Goal: Task Accomplishment & Management: Use online tool/utility

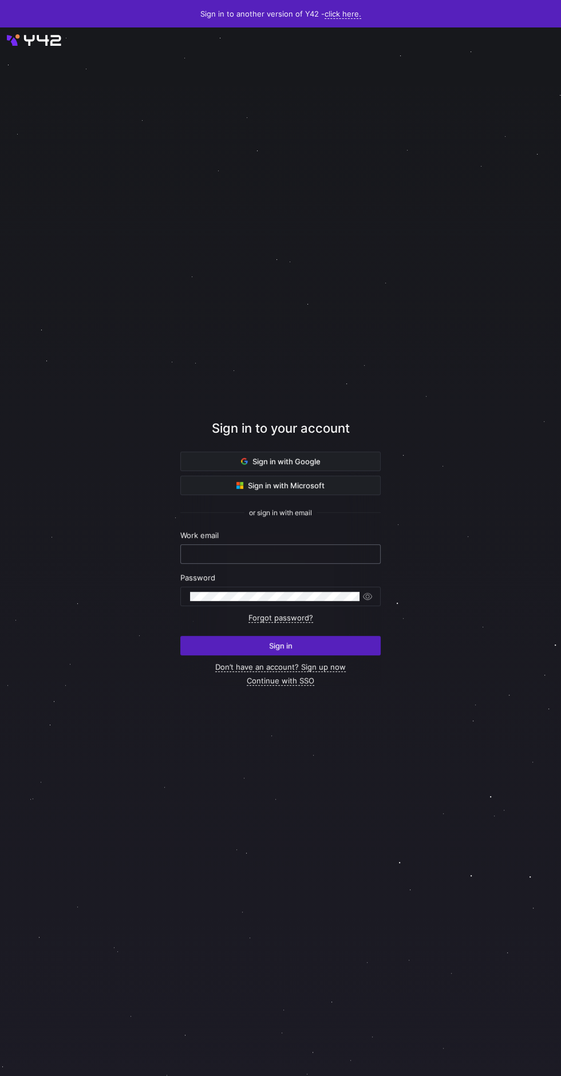
click at [296, 559] on input "text" at bounding box center [280, 554] width 181 height 9
type input "[PERSON_NAME][EMAIL_ADDRESS][DOMAIN_NAME]"
click at [180, 636] on button "Sign in" at bounding box center [280, 645] width 200 height 19
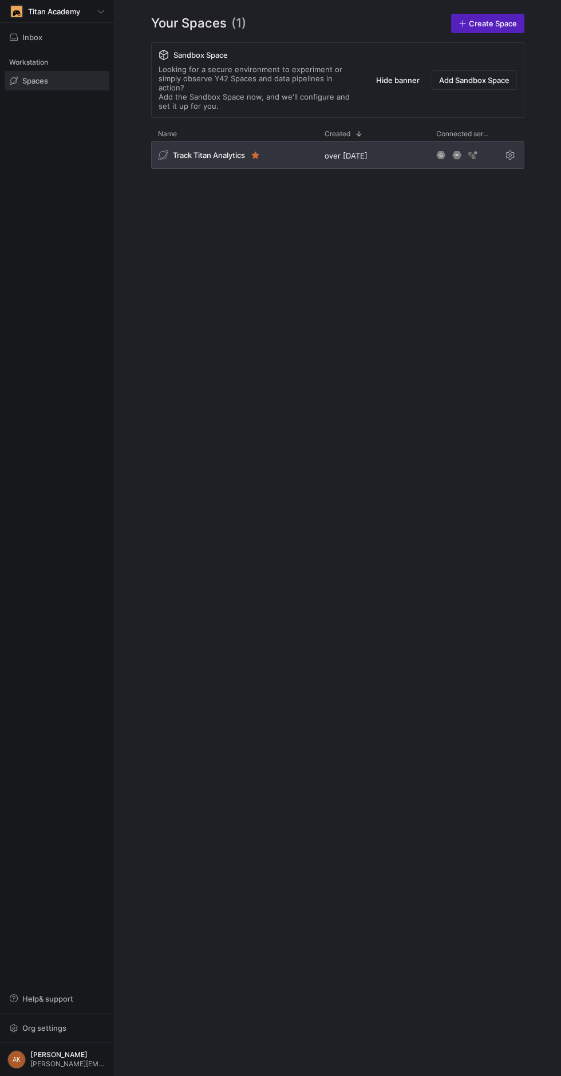
click at [207, 151] on div "Track Titan Analytics" at bounding box center [209, 154] width 103 height 11
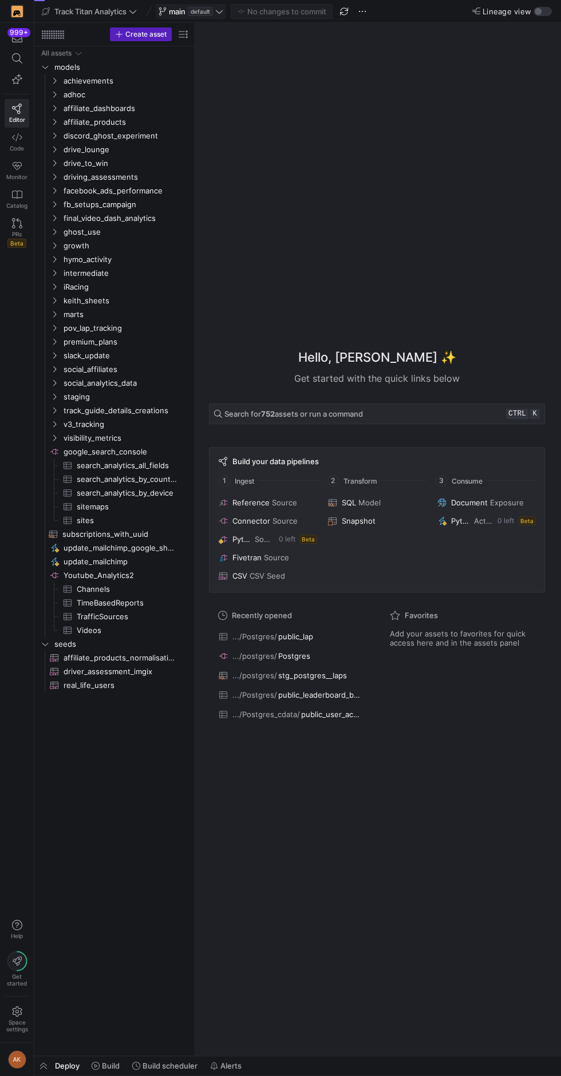
click at [204, 16] on span at bounding box center [190, 12] width 69 height 14
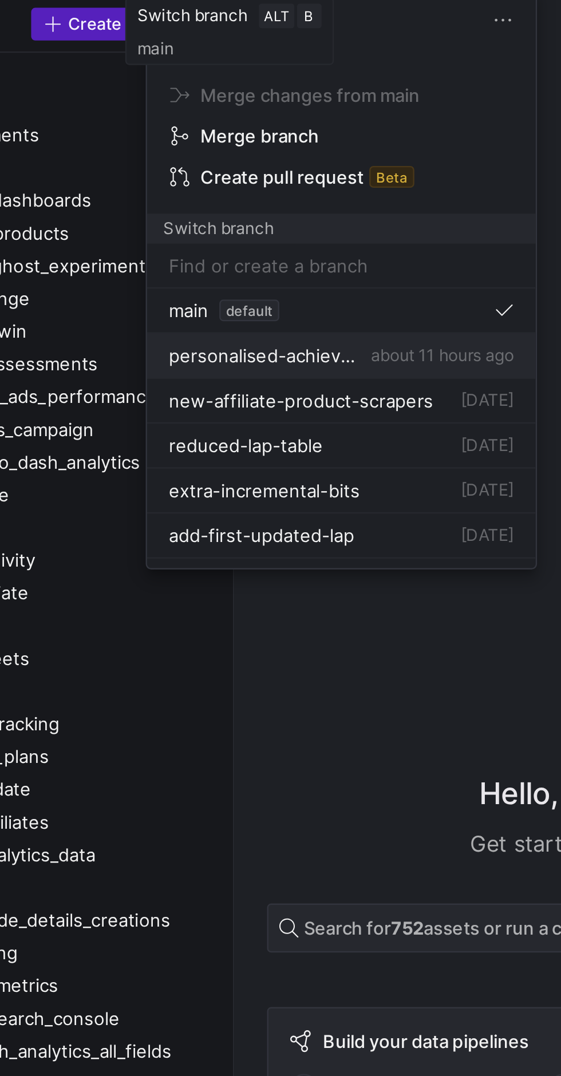
click at [256, 174] on span "about 11 hours ago" at bounding box center [282, 173] width 60 height 9
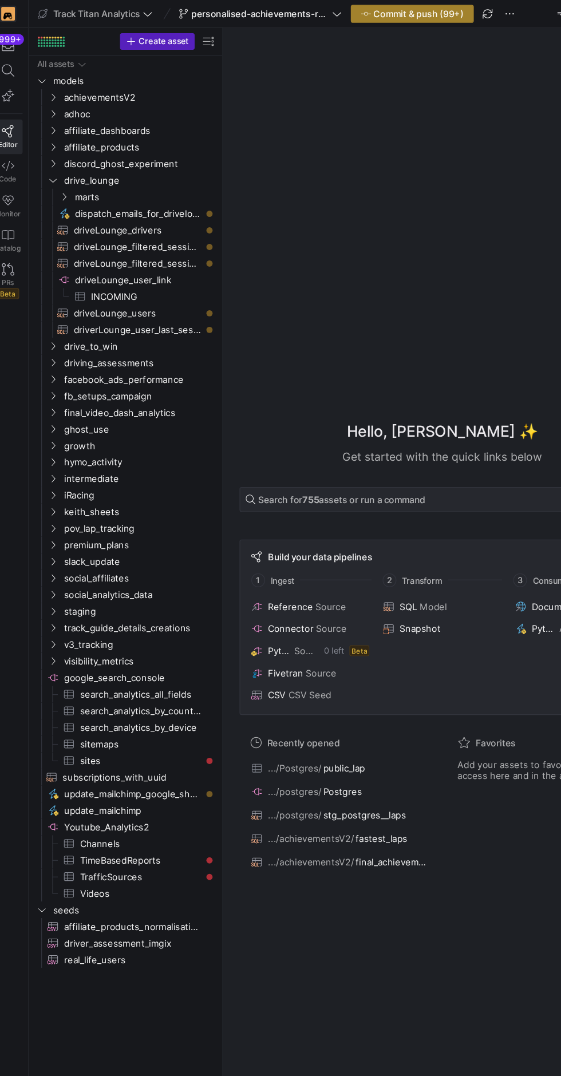
click at [342, 11] on span "Commit & push (99+)" at bounding box center [357, 11] width 75 height 9
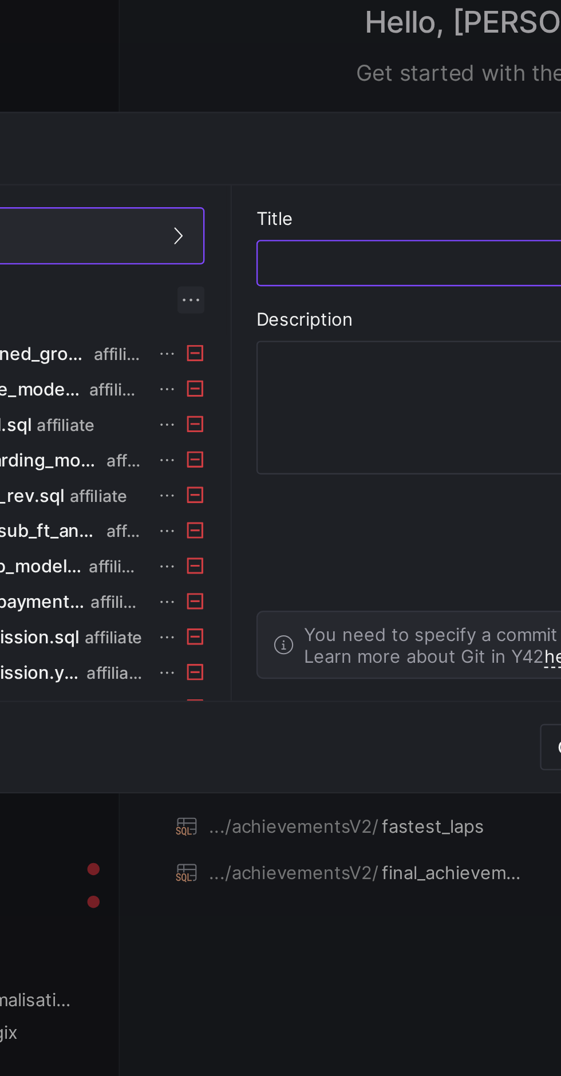
click at [224, 473] on span at bounding box center [224, 473] width 11 height 11
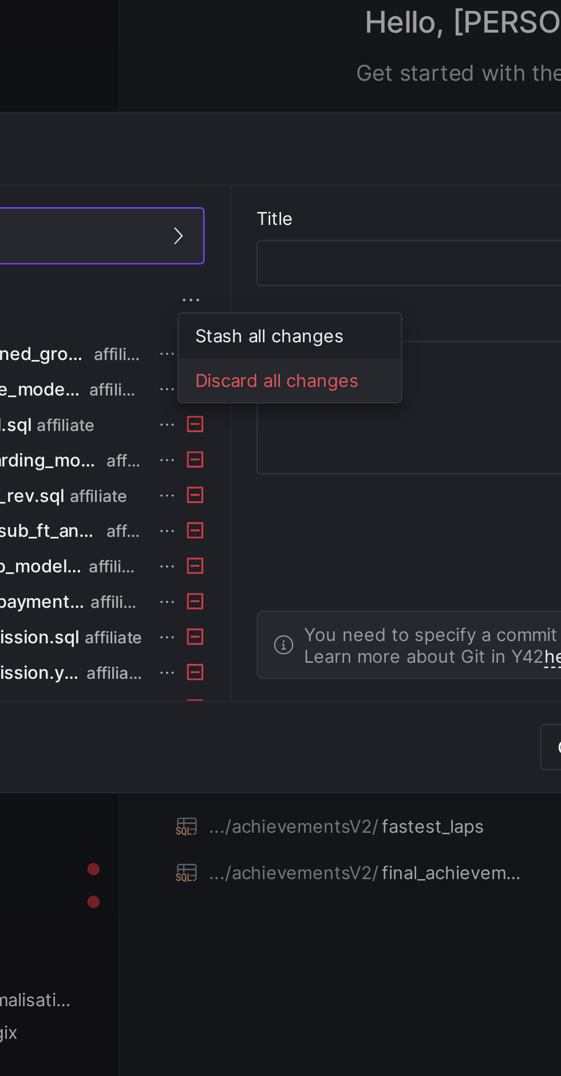
click at [274, 509] on span "Discard all changes" at bounding box center [267, 507] width 80 height 9
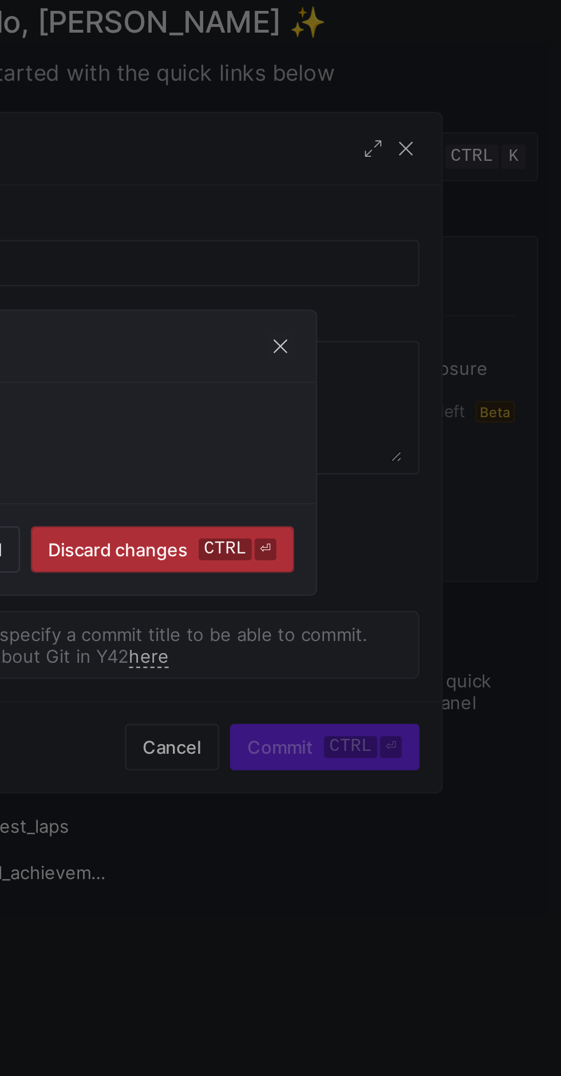
click at [414, 579] on kbd "ctrl" at bounding box center [413, 578] width 22 height 9
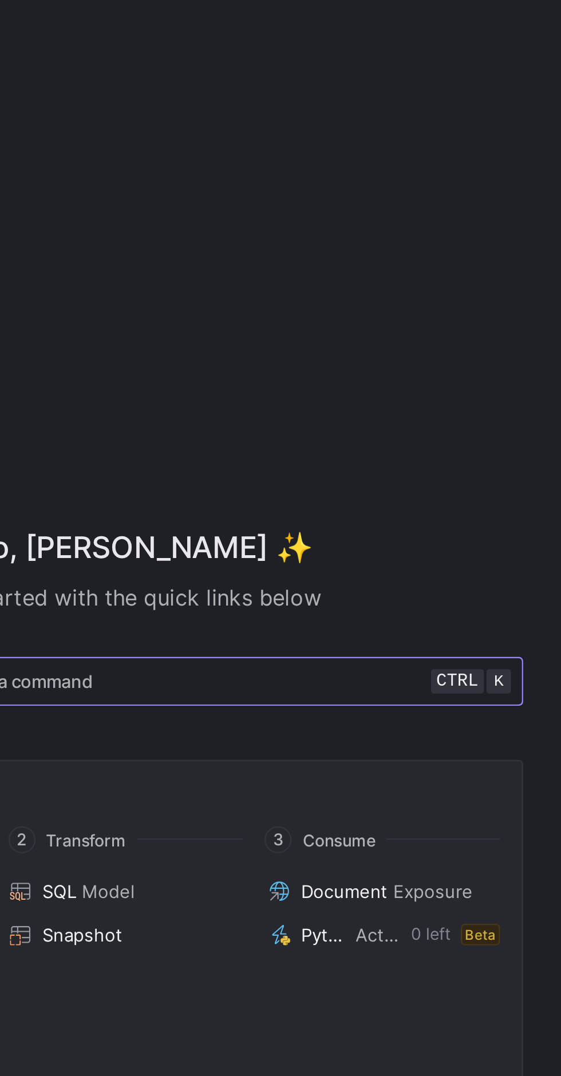
click at [441, 424] on span at bounding box center [377, 413] width 335 height 19
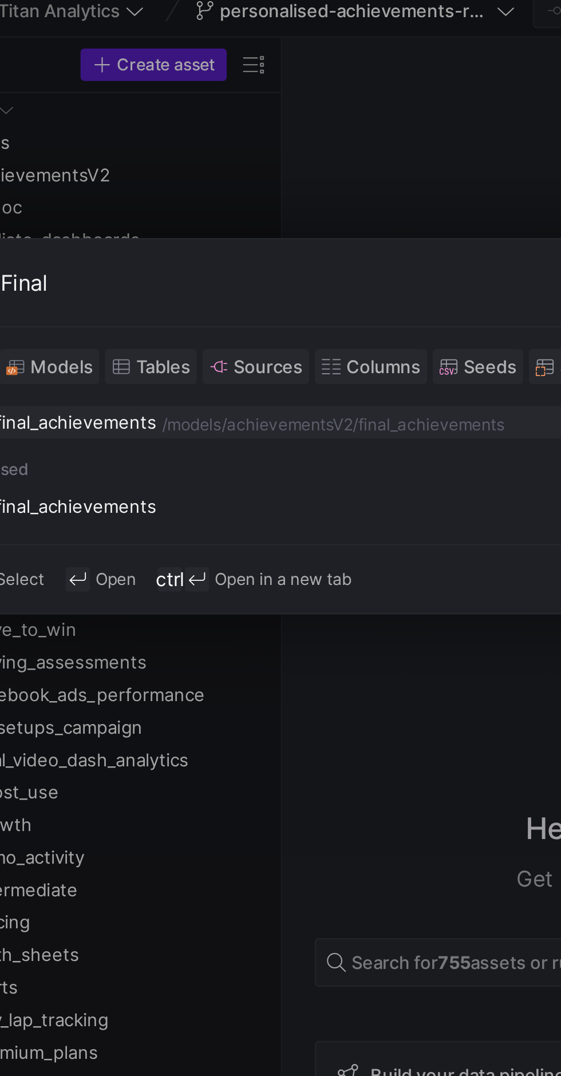
type input "Final"
click at [183, 185] on div "achievementsV2" at bounding box center [198, 187] width 53 height 8
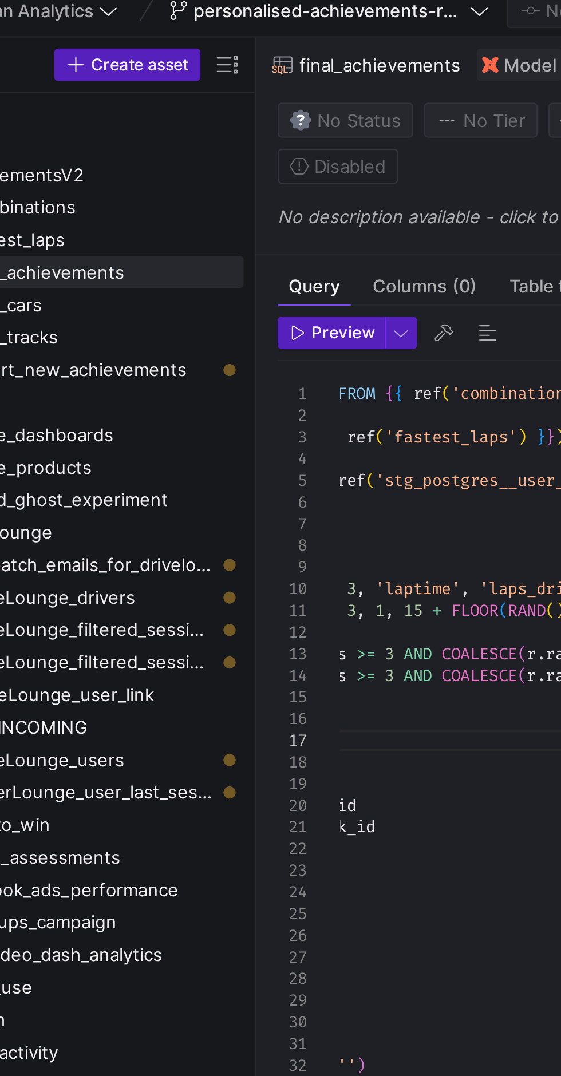
scroll to position [55, 102]
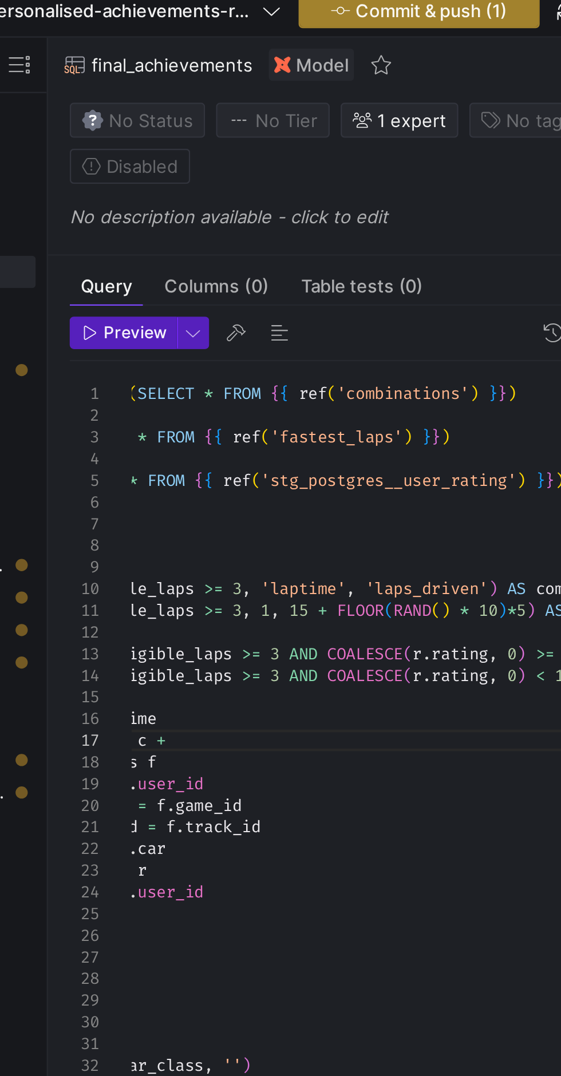
type textarea ", IF(f.eligible_laps >= 3, 1, 15 + FLOOR(RAND() * 10)*5) AS completed_count , C…"
click at [365, 14] on span "Commit & push (1)" at bounding box center [357, 11] width 64 height 9
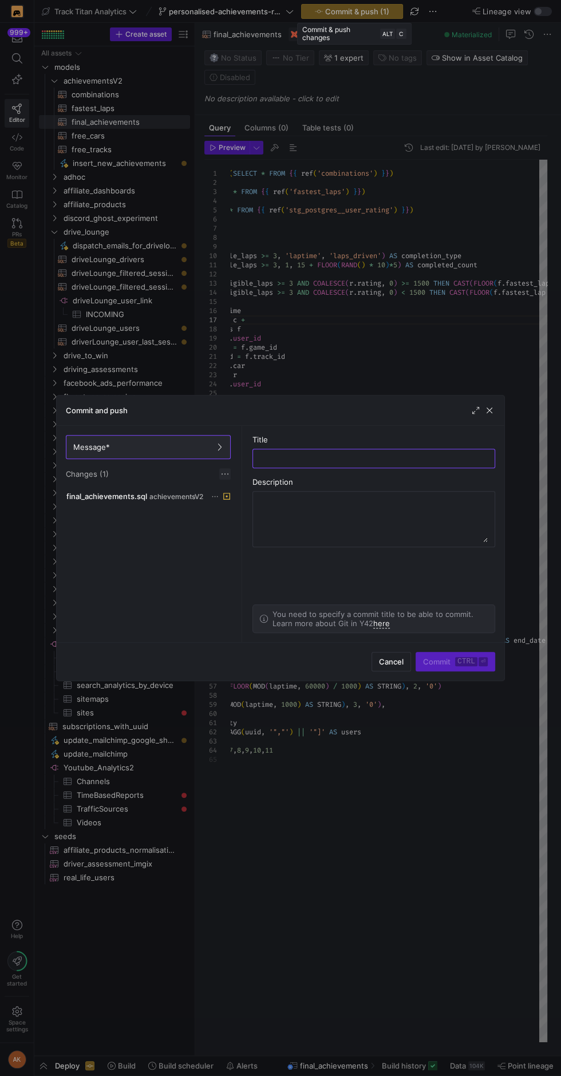
click at [229, 474] on span at bounding box center [224, 473] width 11 height 11
click at [272, 505] on span "Discard all changes" at bounding box center [267, 507] width 80 height 9
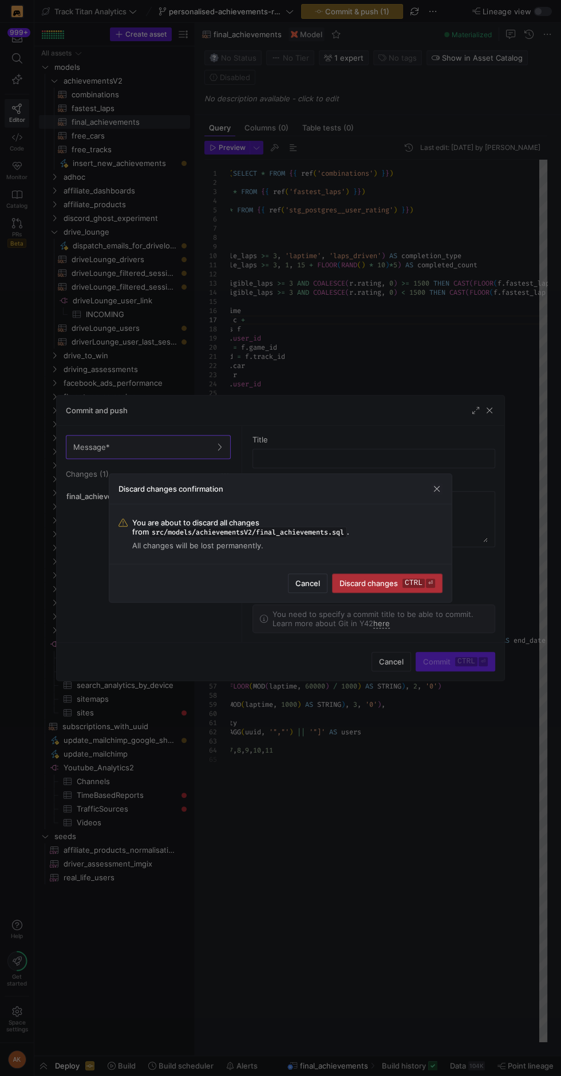
click at [398, 579] on span "Discard changes ctrl ⏎" at bounding box center [387, 583] width 96 height 9
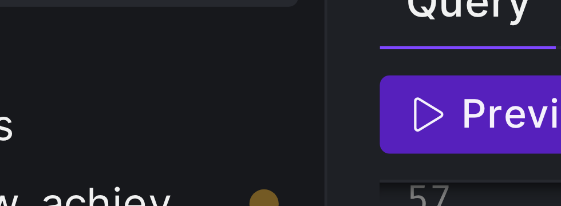
scroll to position [37, 7]
type textarea ") AS laptime_pretty , '["' || STRING_AGG(uuid, '","') || '"]' AS users FROM int…"
